Goal: Task Accomplishment & Management: Use online tool/utility

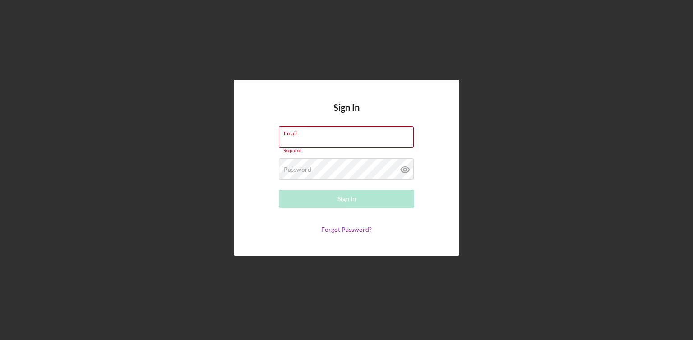
type input "[EMAIL_ADDRESS][DOMAIN_NAME]"
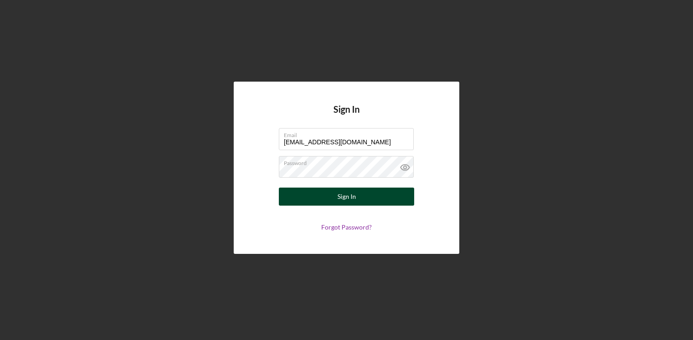
click at [350, 197] on div "Sign In" at bounding box center [346, 197] width 18 height 18
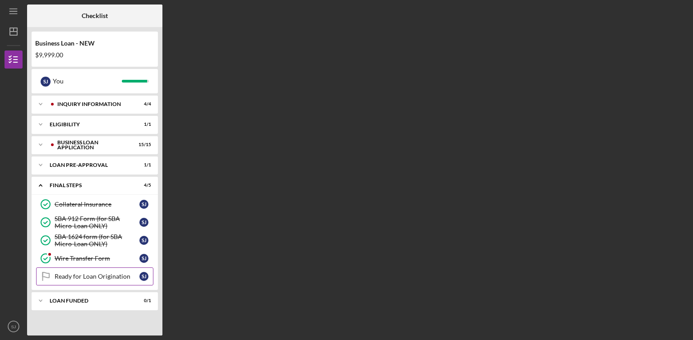
click at [116, 275] on div "Ready for Loan Origination" at bounding box center [97, 276] width 85 height 7
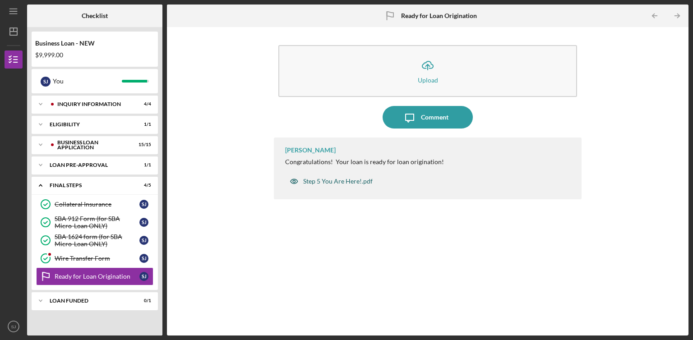
click at [338, 181] on div "Step 5 You Are Here!.pdf" at bounding box center [337, 181] width 69 height 7
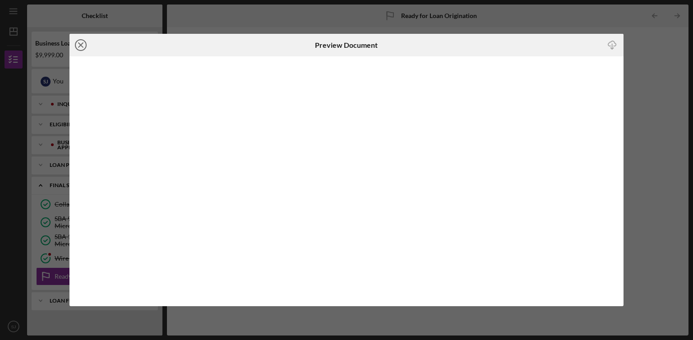
click at [83, 44] on icon "Icon/Close" at bounding box center [80, 45] width 23 height 23
